Goal: Navigation & Orientation: Understand site structure

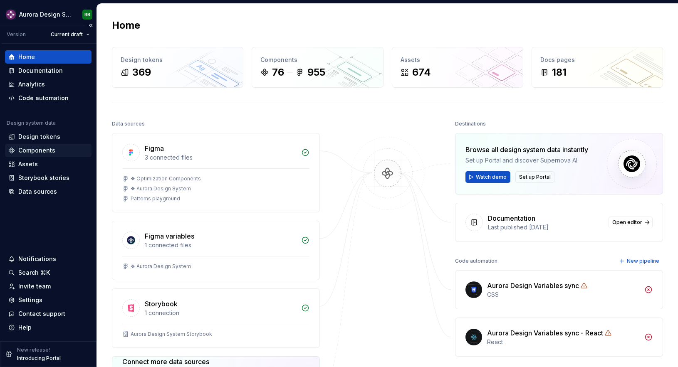
click at [47, 153] on div "Components" at bounding box center [36, 150] width 37 height 8
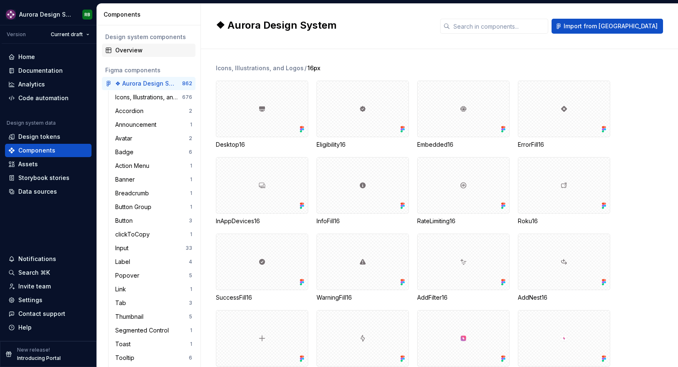
click at [138, 49] on div "Overview" at bounding box center [153, 50] width 77 height 8
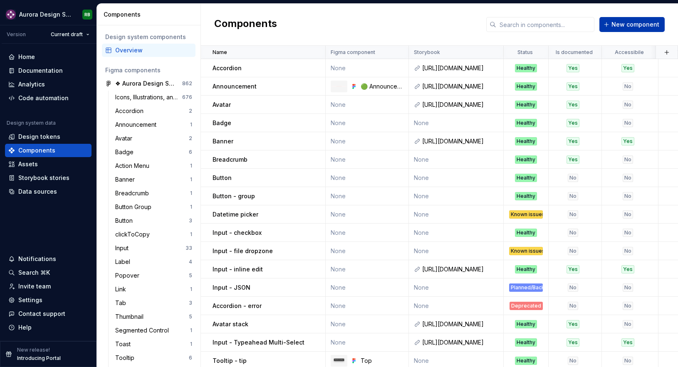
click at [654, 25] on span "New component" at bounding box center [635, 24] width 48 height 8
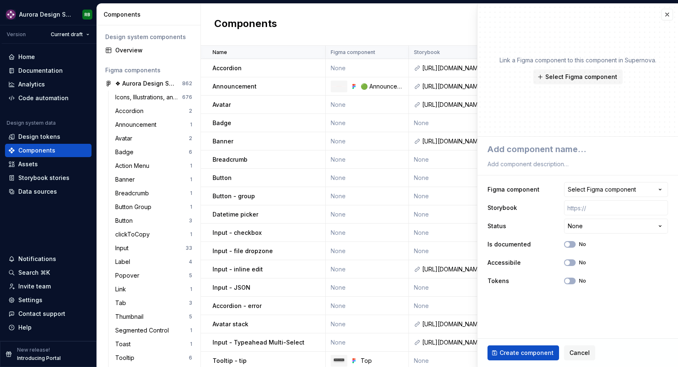
type textarea "*"
click at [664, 18] on button "button" at bounding box center [667, 15] width 12 height 12
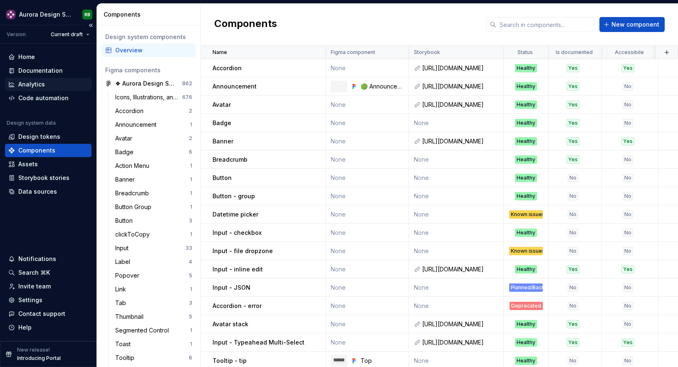
click at [47, 82] on div "Analytics" at bounding box center [48, 84] width 80 height 8
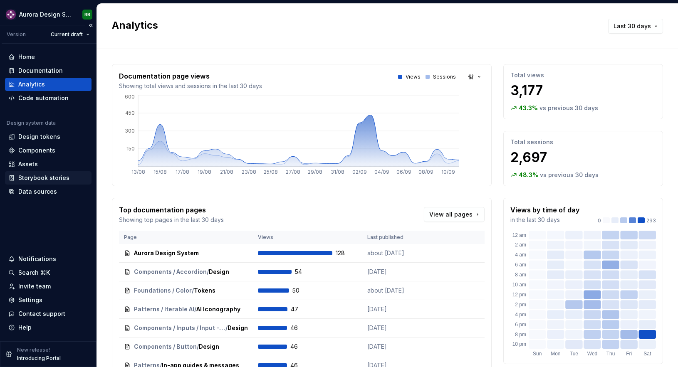
click at [56, 179] on div "Storybook stories" at bounding box center [43, 178] width 51 height 8
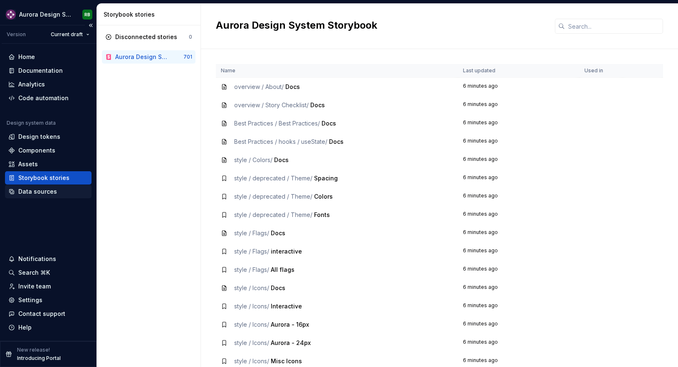
click at [40, 188] on div "Data sources" at bounding box center [37, 192] width 39 height 8
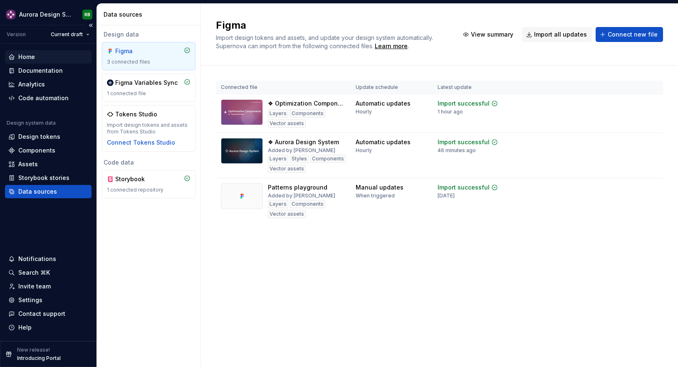
click at [45, 55] on div "Home" at bounding box center [48, 57] width 80 height 8
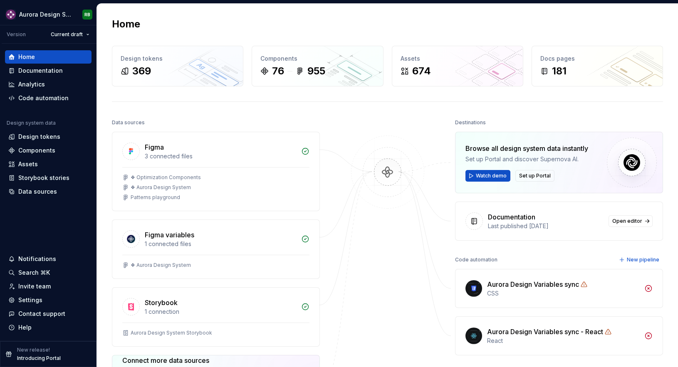
scroll to position [2, 0]
